Goal: Information Seeking & Learning: Learn about a topic

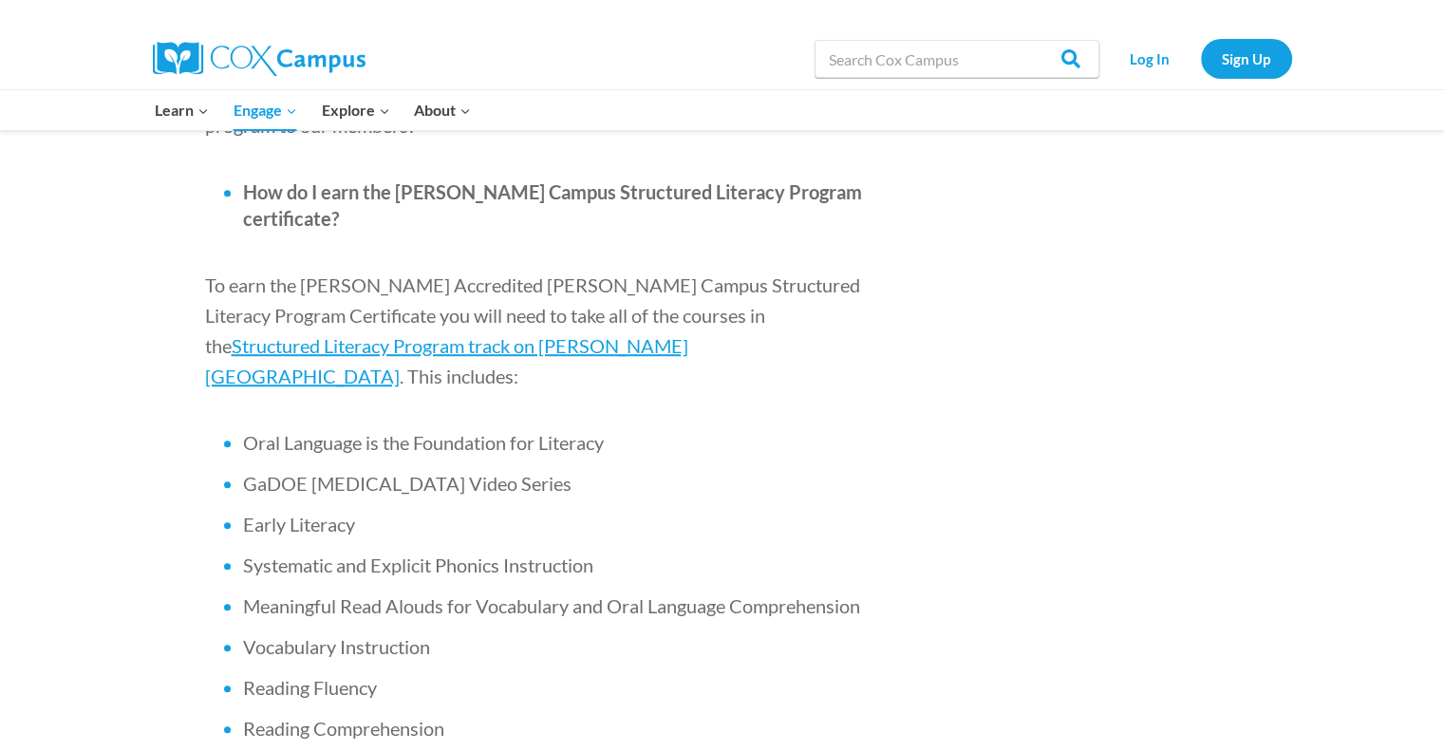
scroll to position [1139, 0]
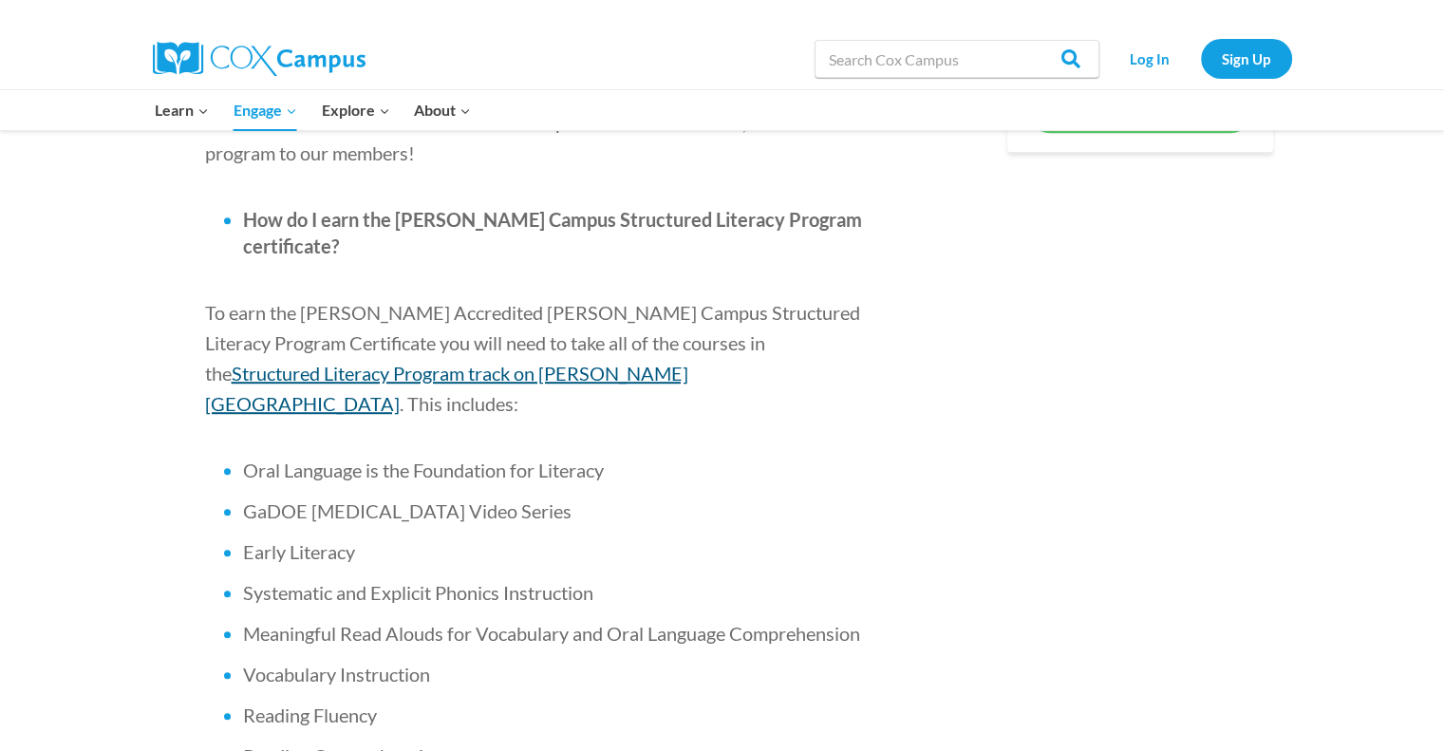
click at [688, 362] on span "Structured Literacy Program track on Cox Campus" at bounding box center [446, 388] width 483 height 53
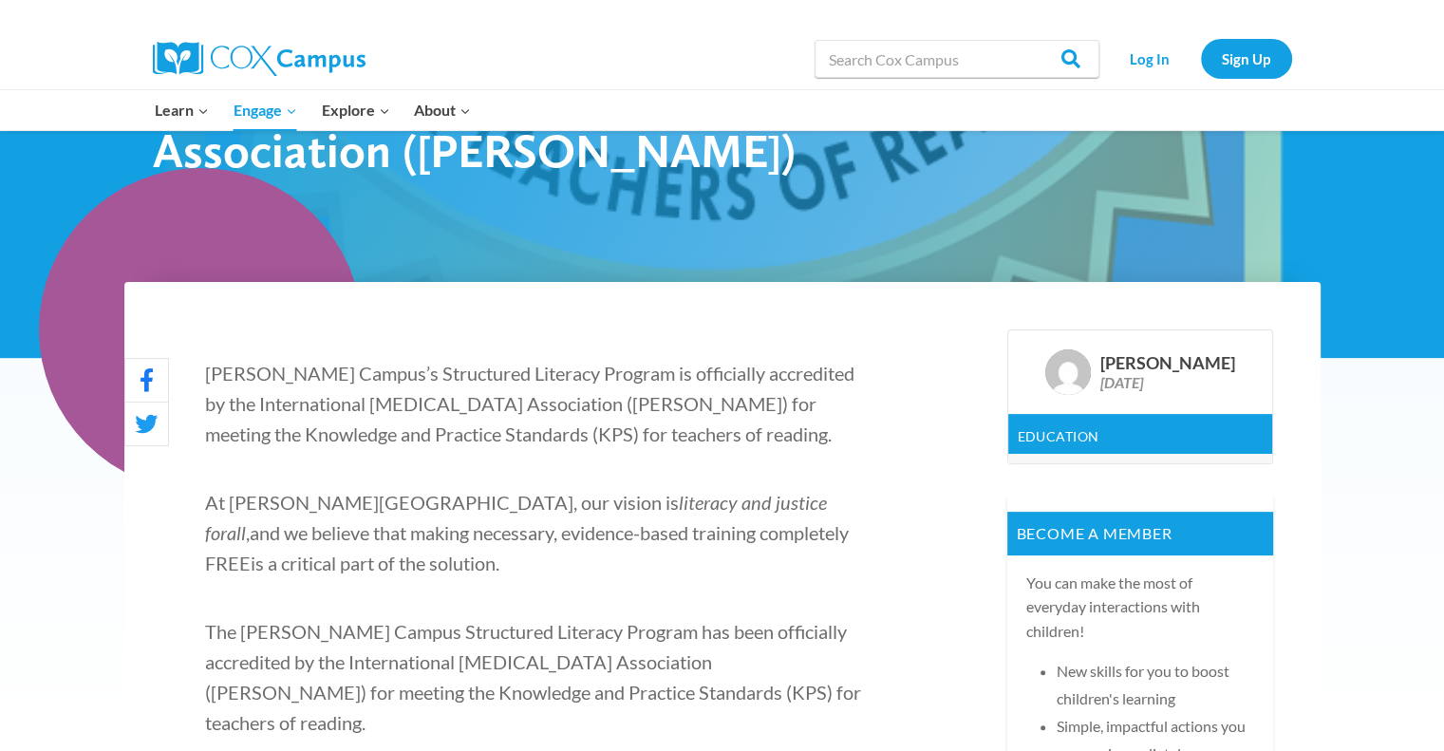
scroll to position [0, 0]
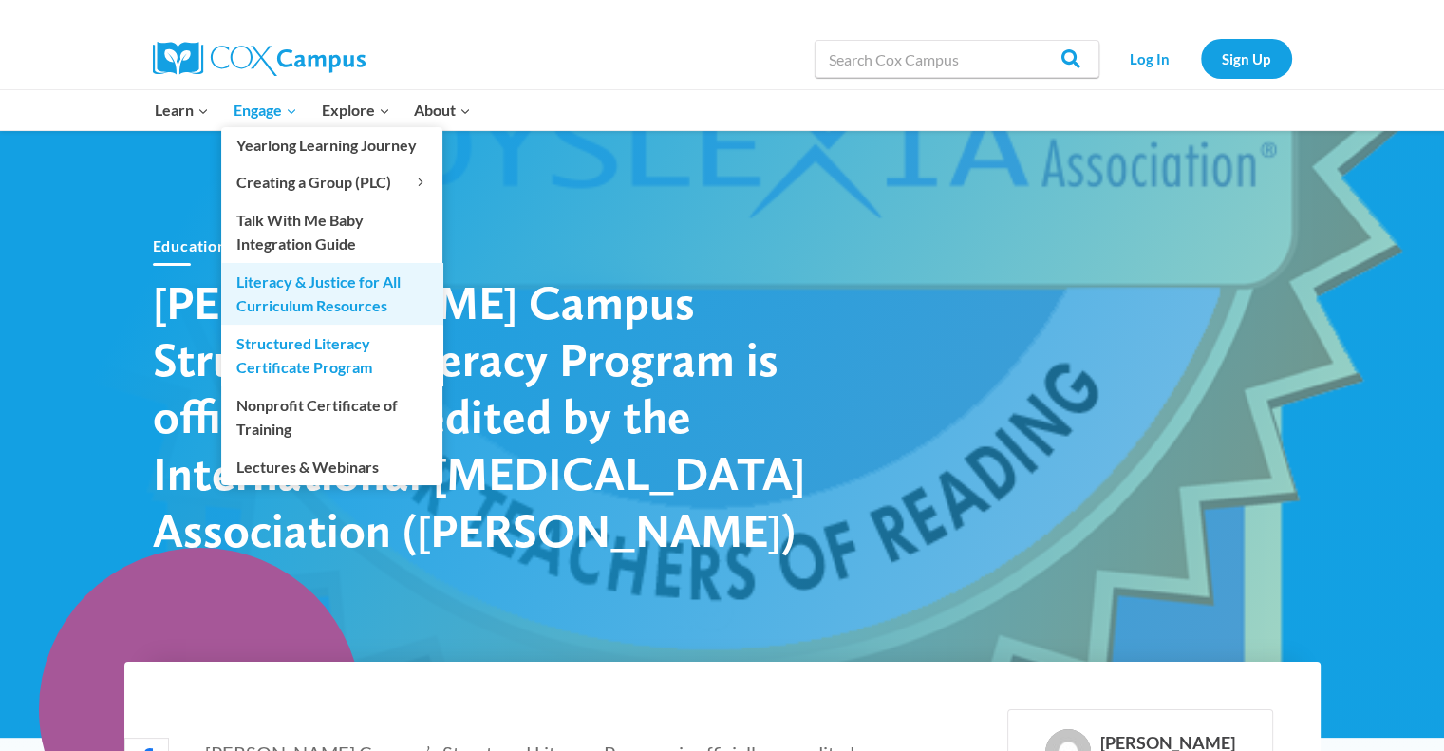
click at [310, 299] on link "Literacy & Justice for All Curriculum Resources" at bounding box center [331, 293] width 221 height 61
